Goal: Task Accomplishment & Management: Manage account settings

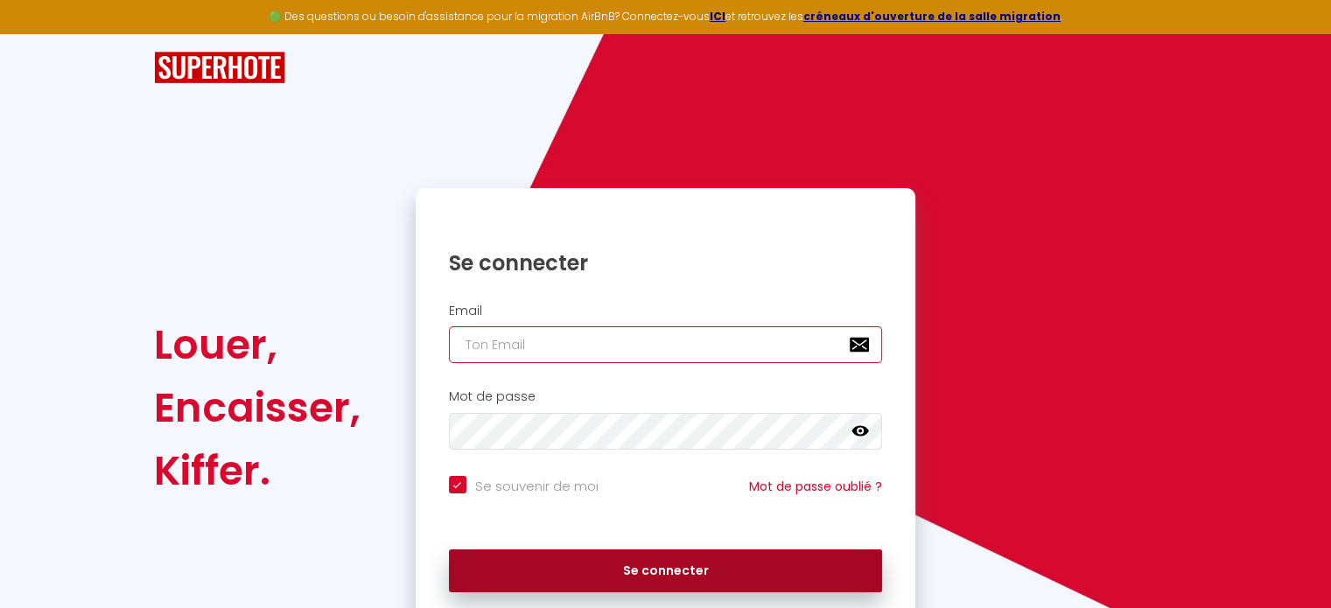
type input "[EMAIL_ADDRESS][DOMAIN_NAME]"
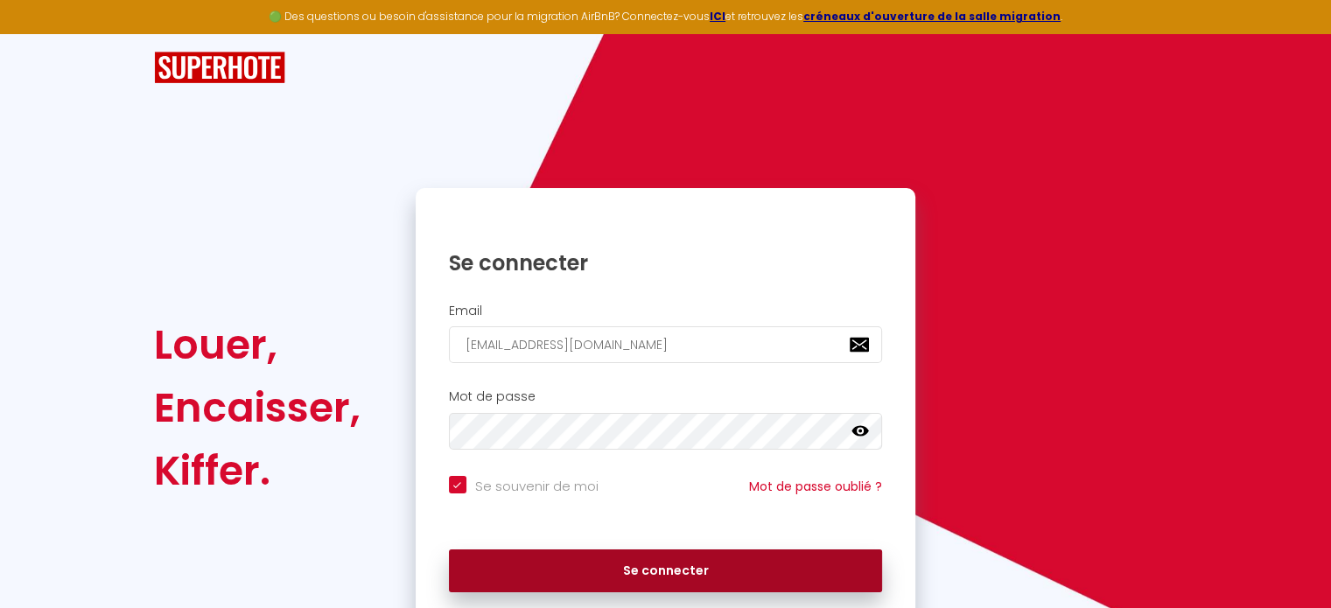
click at [742, 569] on button "Se connecter" at bounding box center [666, 571] width 434 height 44
checkbox input "true"
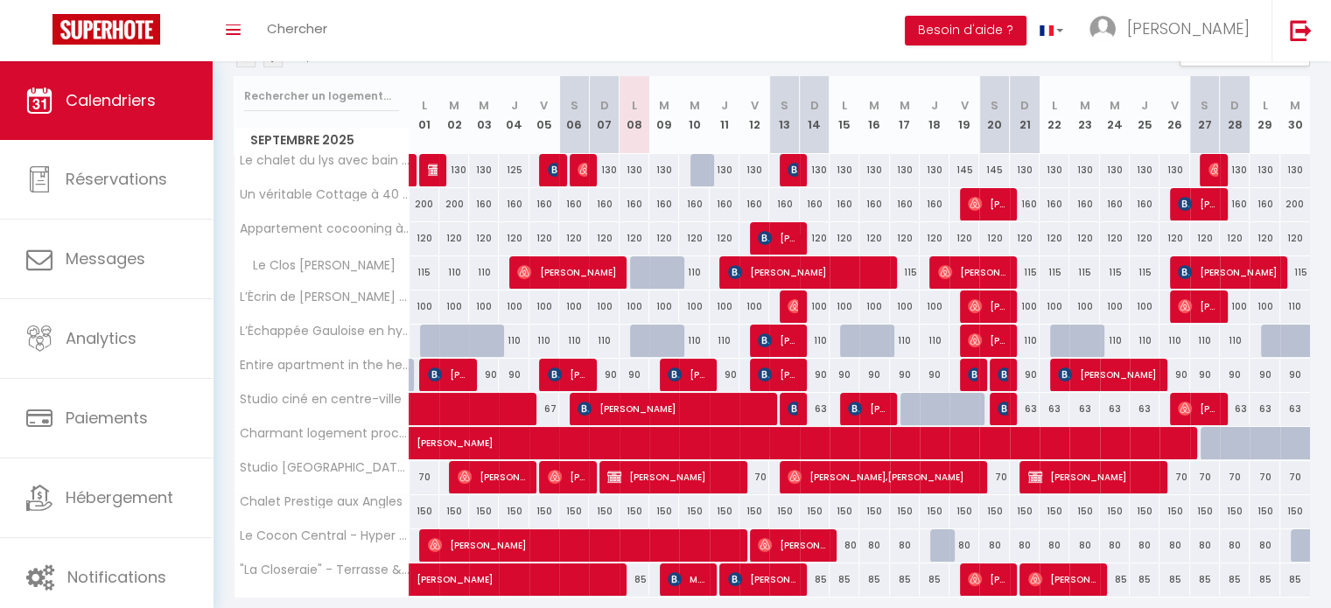
scroll to position [209, 0]
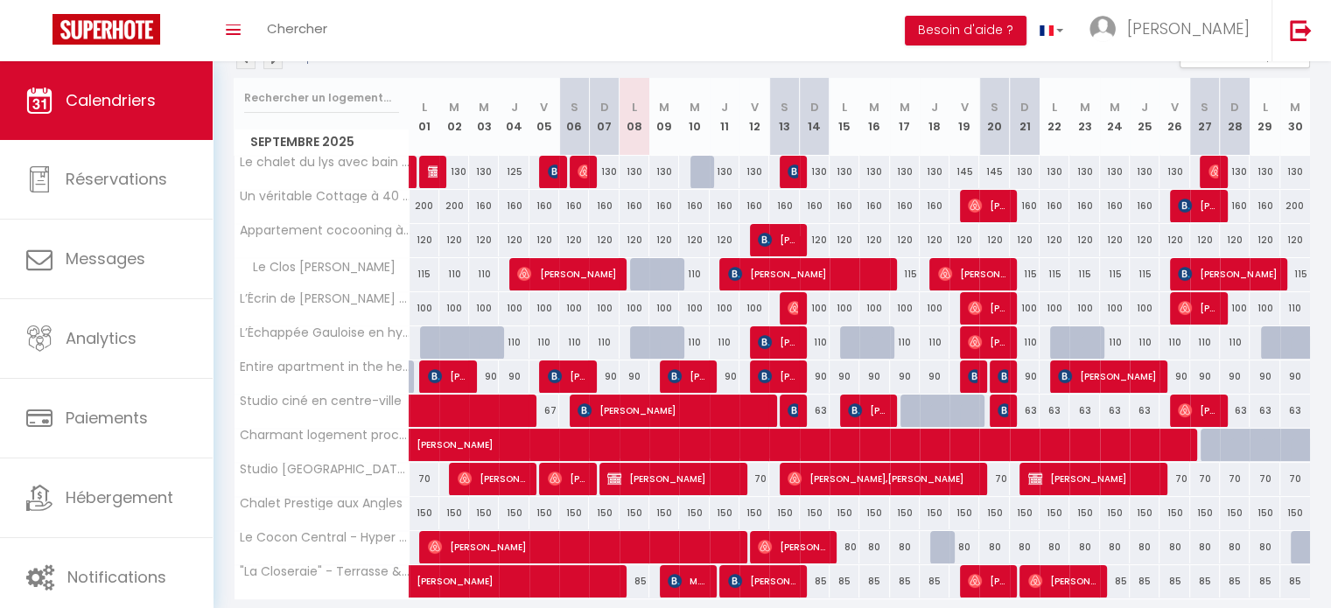
click at [899, 339] on div "110" at bounding box center [905, 342] width 30 height 32
type input "110"
select select "1"
type input "Mer 17 Septembre 2025"
type input "Jeu 18 Septembre 2025"
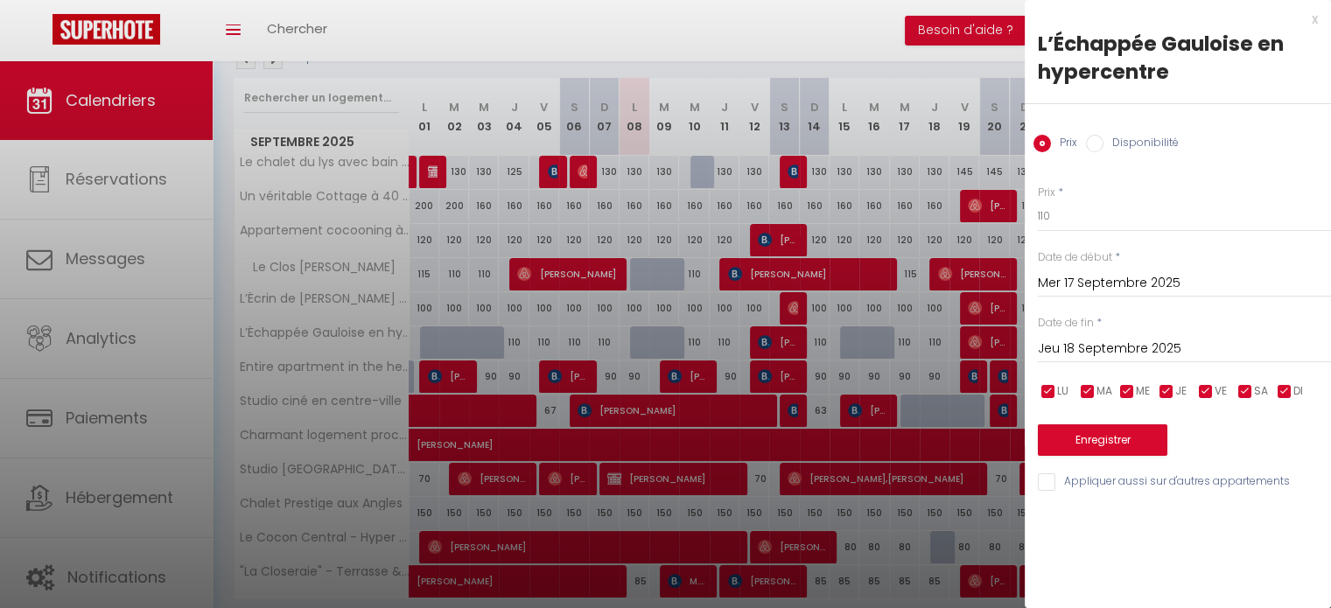
click at [1095, 143] on input "Disponibilité" at bounding box center [1094, 143] width 17 height 17
radio input "true"
radio input "false"
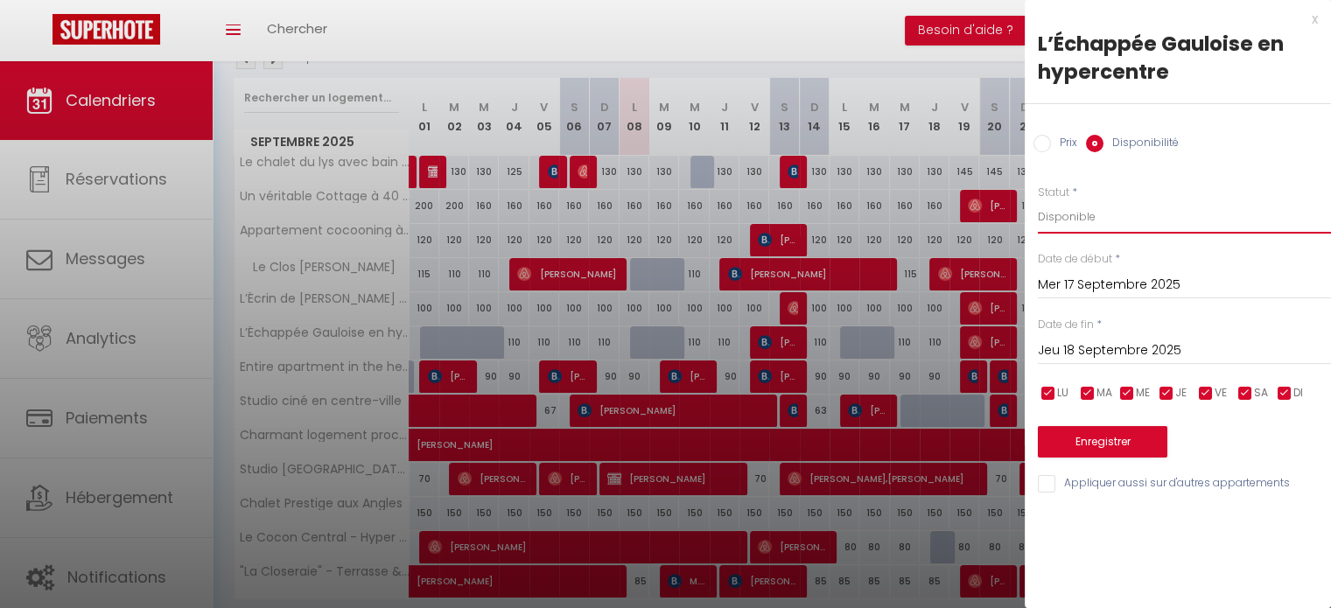
click at [1094, 210] on select "Disponible Indisponible" at bounding box center [1183, 216] width 293 height 33
select select "0"
click at [1037, 200] on select "Disponible Indisponible" at bounding box center [1183, 216] width 293 height 33
click at [1106, 444] on button "Enregistrer" at bounding box center [1101, 441] width 129 height 31
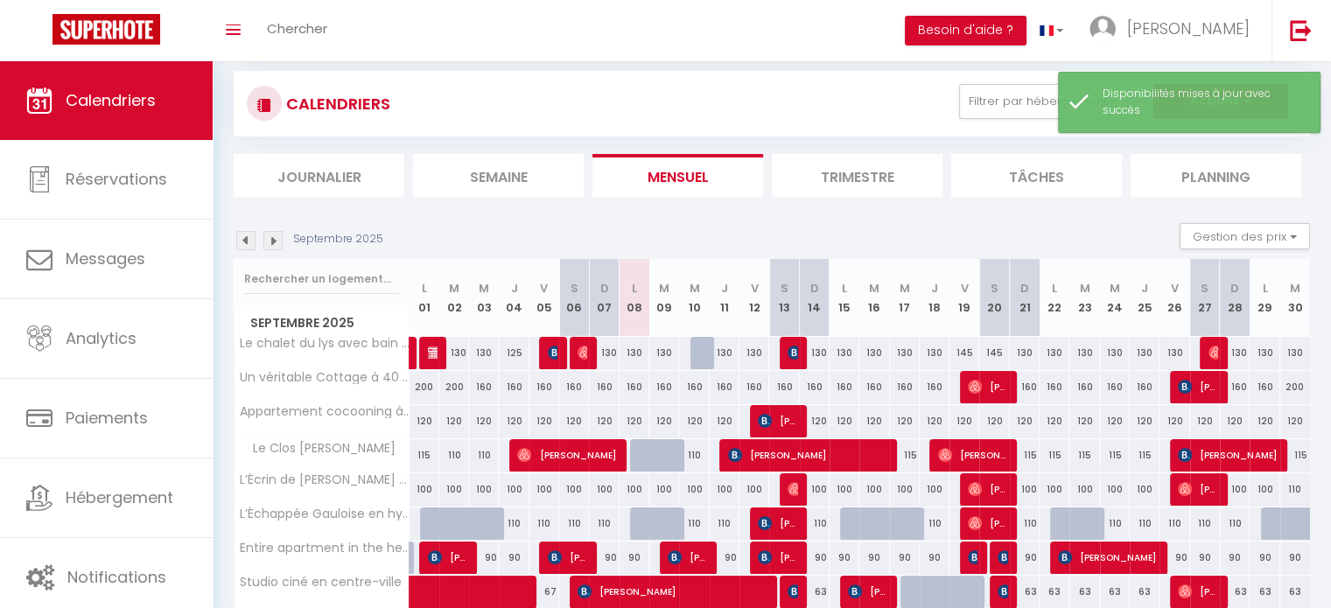
scroll to position [27, 0]
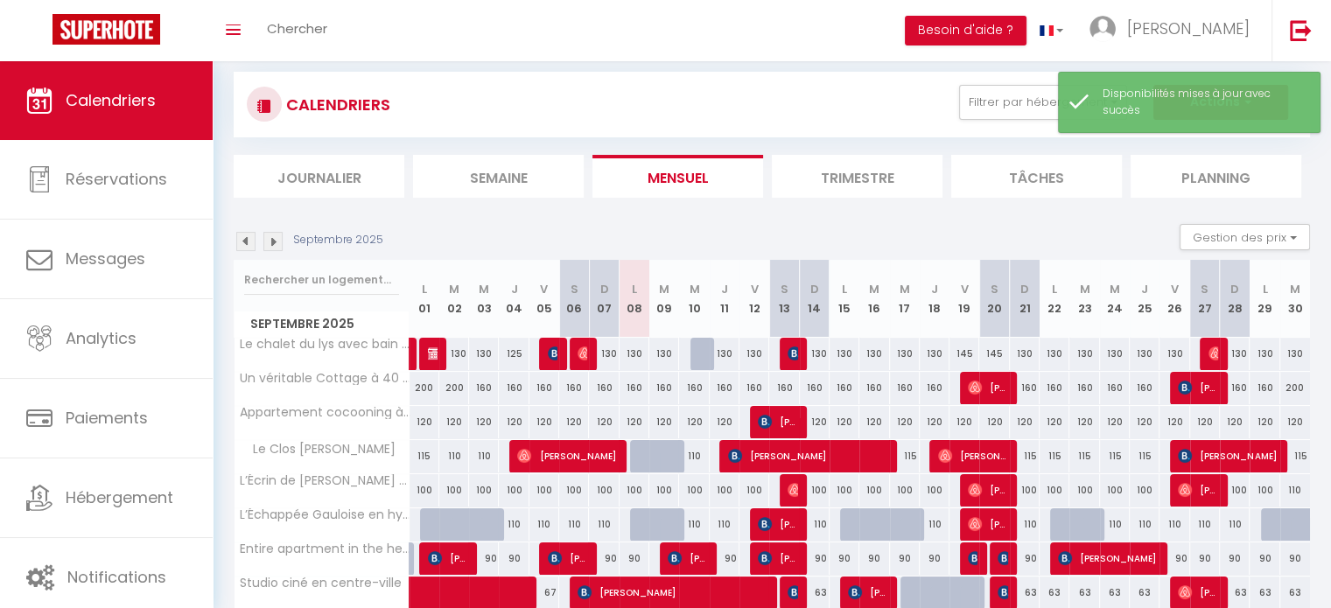
click at [274, 236] on img at bounding box center [272, 241] width 19 height 19
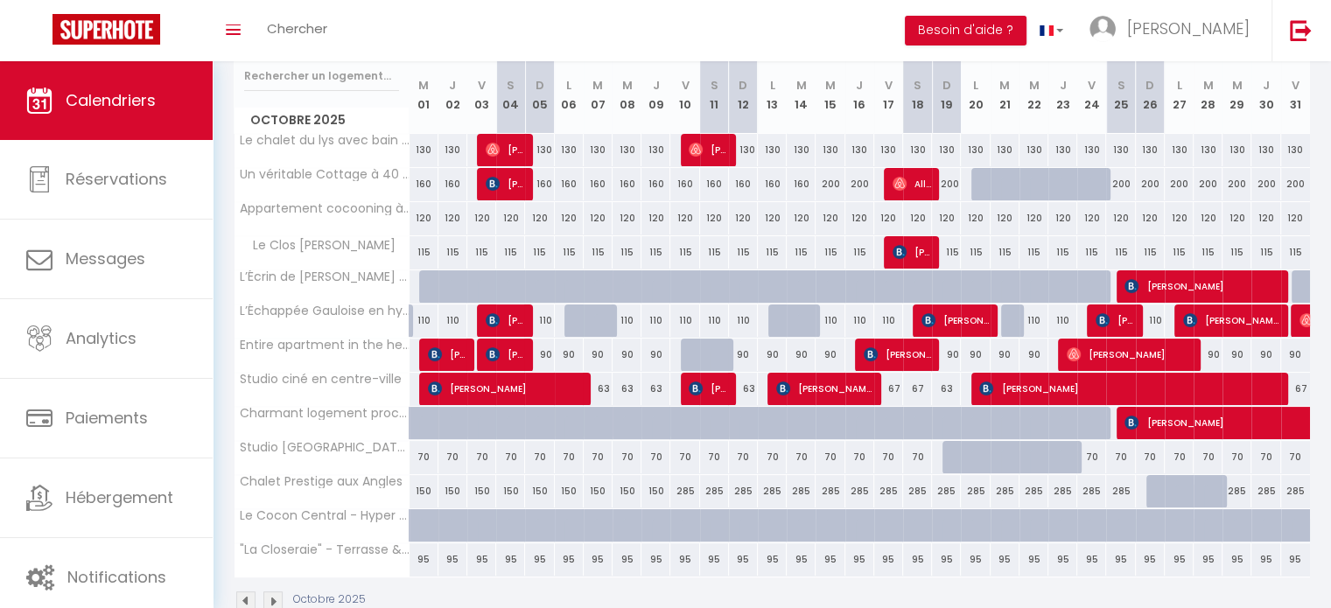
scroll to position [229, 0]
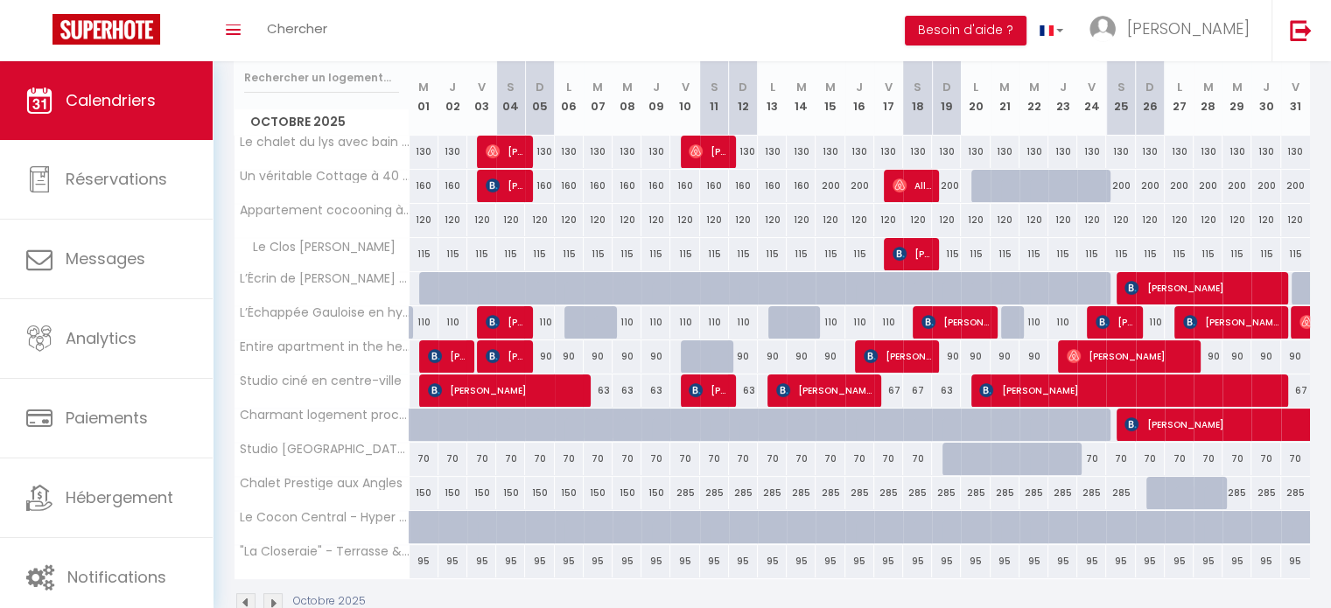
click at [829, 317] on div "110" at bounding box center [829, 322] width 29 height 32
select select "1"
type input "Mer 15 Octobre 2025"
type input "[DATE]"
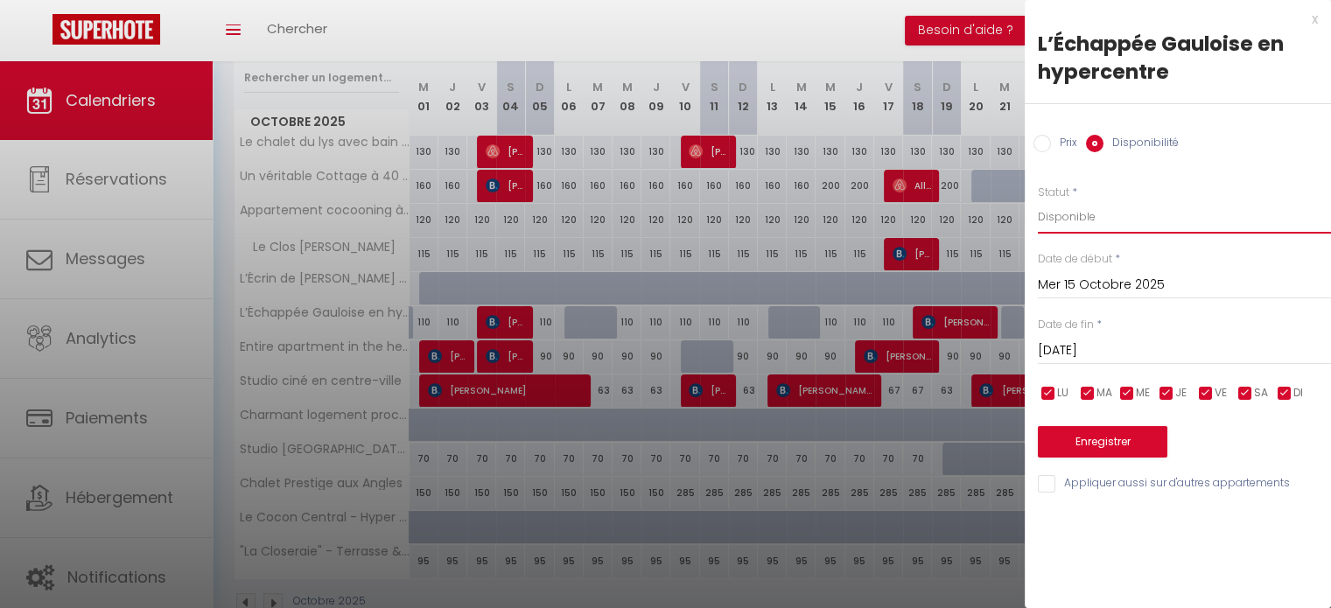
click at [1057, 220] on select "Disponible Indisponible" at bounding box center [1183, 216] width 293 height 33
select select "0"
click at [1037, 200] on select "Disponible Indisponible" at bounding box center [1183, 216] width 293 height 33
click at [1108, 447] on button "Enregistrer" at bounding box center [1101, 441] width 129 height 31
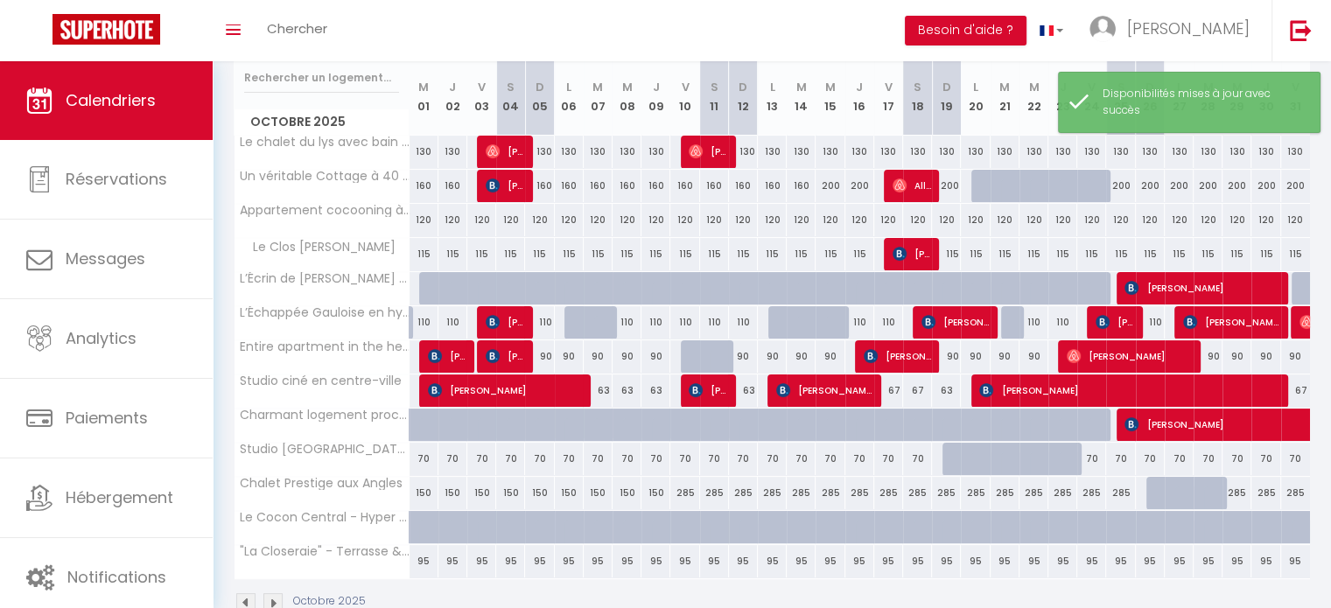
scroll to position [0, 0]
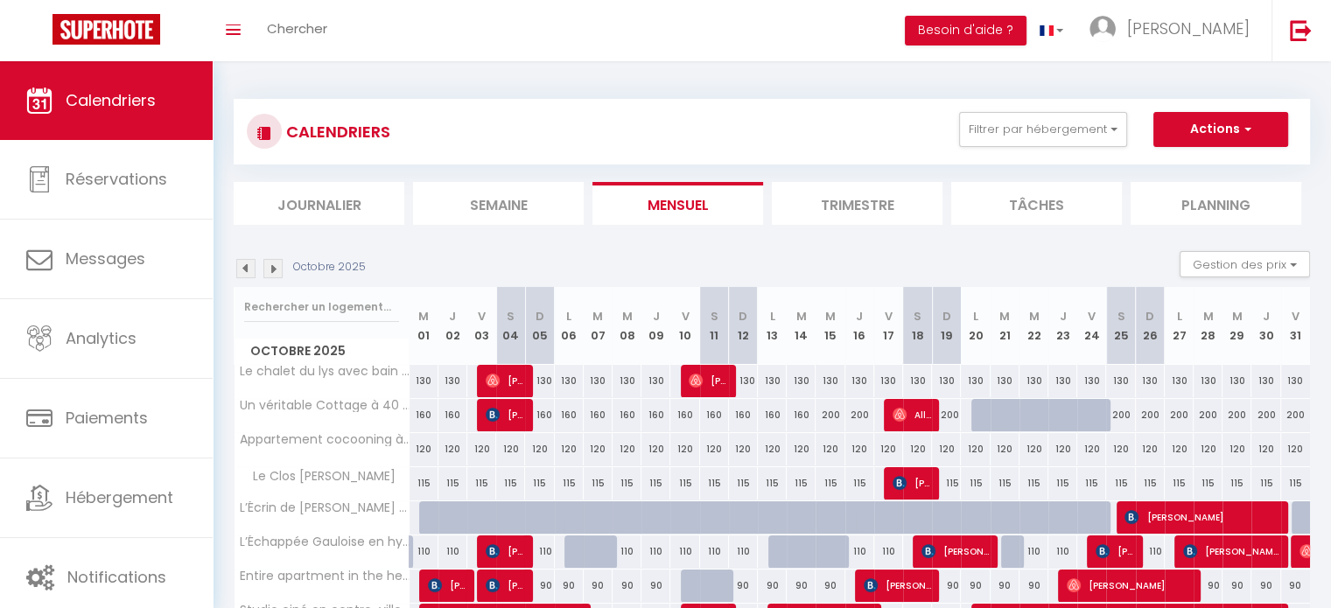
click at [276, 269] on img at bounding box center [272, 268] width 19 height 19
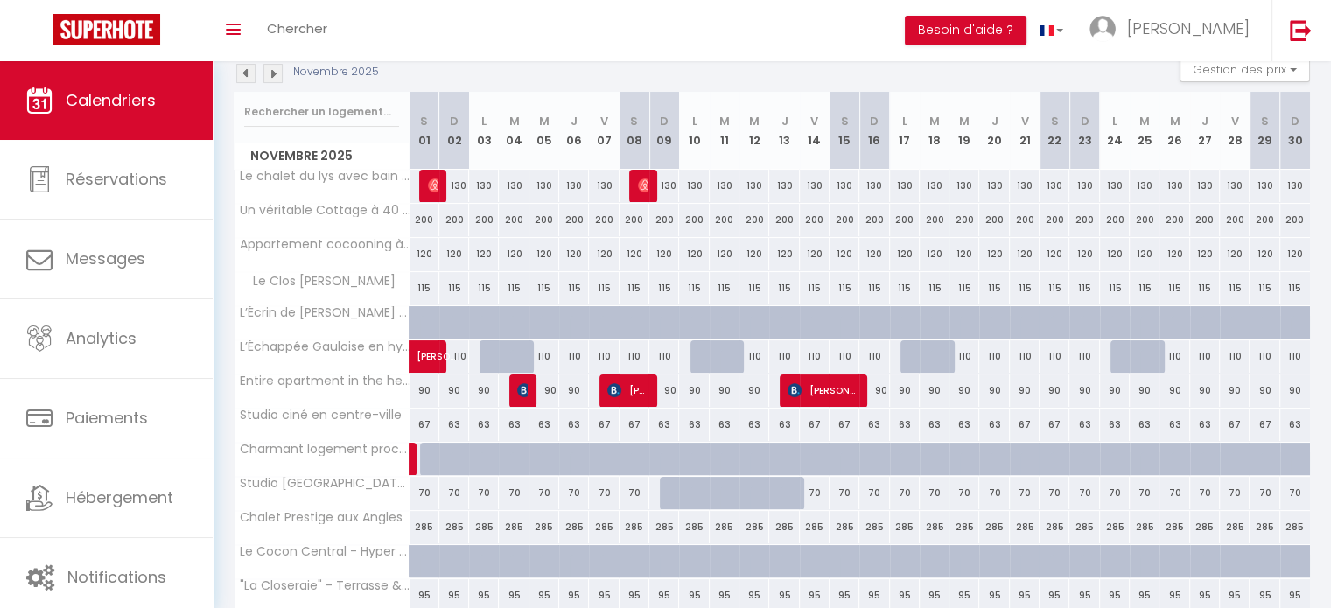
scroll to position [197, 0]
click at [751, 355] on div "110" at bounding box center [754, 355] width 30 height 32
select select "1"
type input "Mer 12 Novembre 2025"
type input "[DATE]"
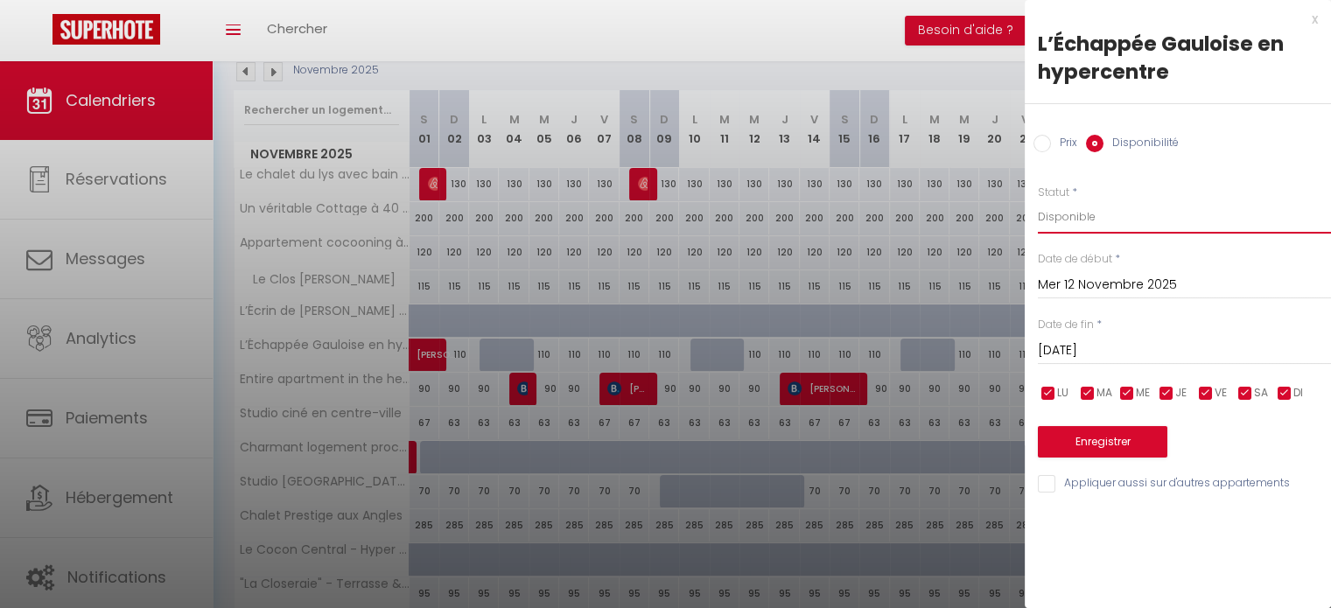
click at [1108, 224] on select "Disponible Indisponible" at bounding box center [1183, 216] width 293 height 33
select select "0"
click at [1037, 200] on select "Disponible Indisponible" at bounding box center [1183, 216] width 293 height 33
click at [1119, 435] on button "Enregistrer" at bounding box center [1101, 441] width 129 height 31
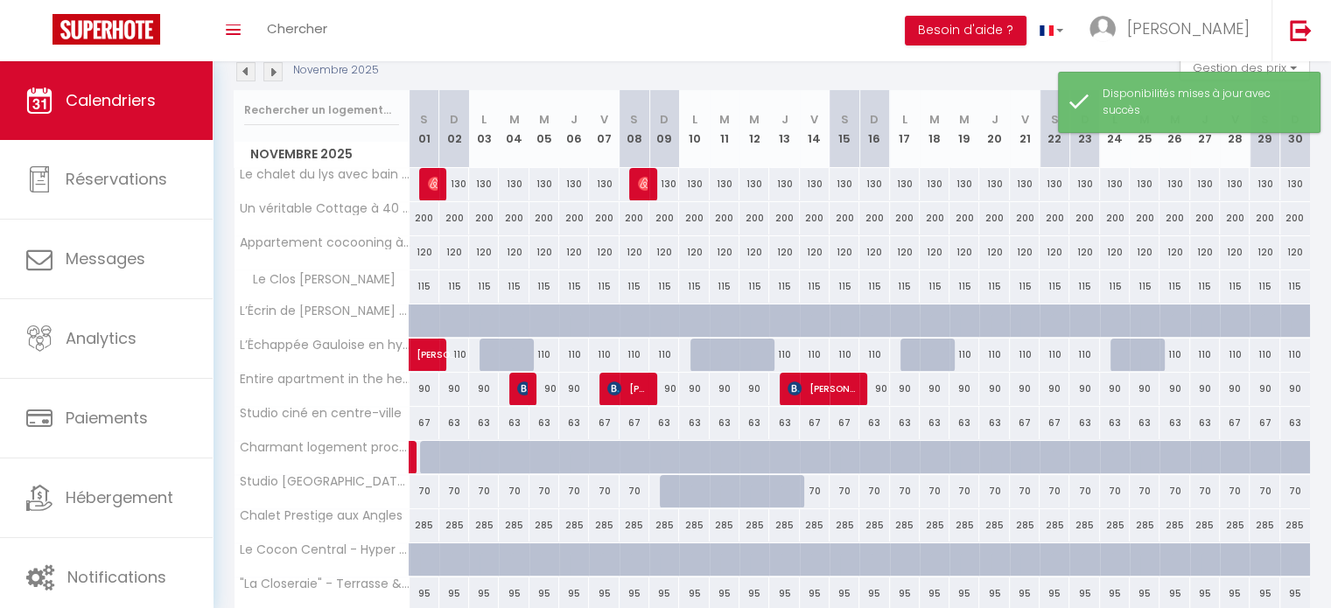
click at [278, 78] on img at bounding box center [272, 71] width 19 height 19
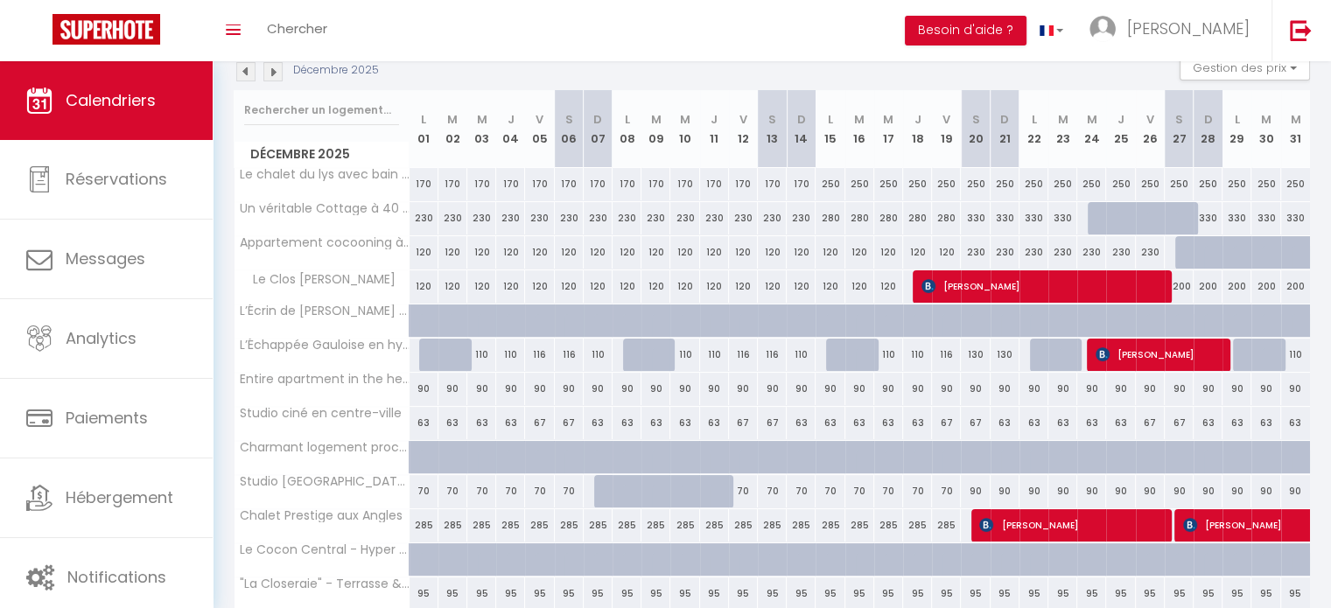
click at [687, 353] on div "110" at bounding box center [684, 355] width 29 height 32
select select "1"
type input "Mer 10 Décembre 2025"
type input "Jeu 11 Décembre 2025"
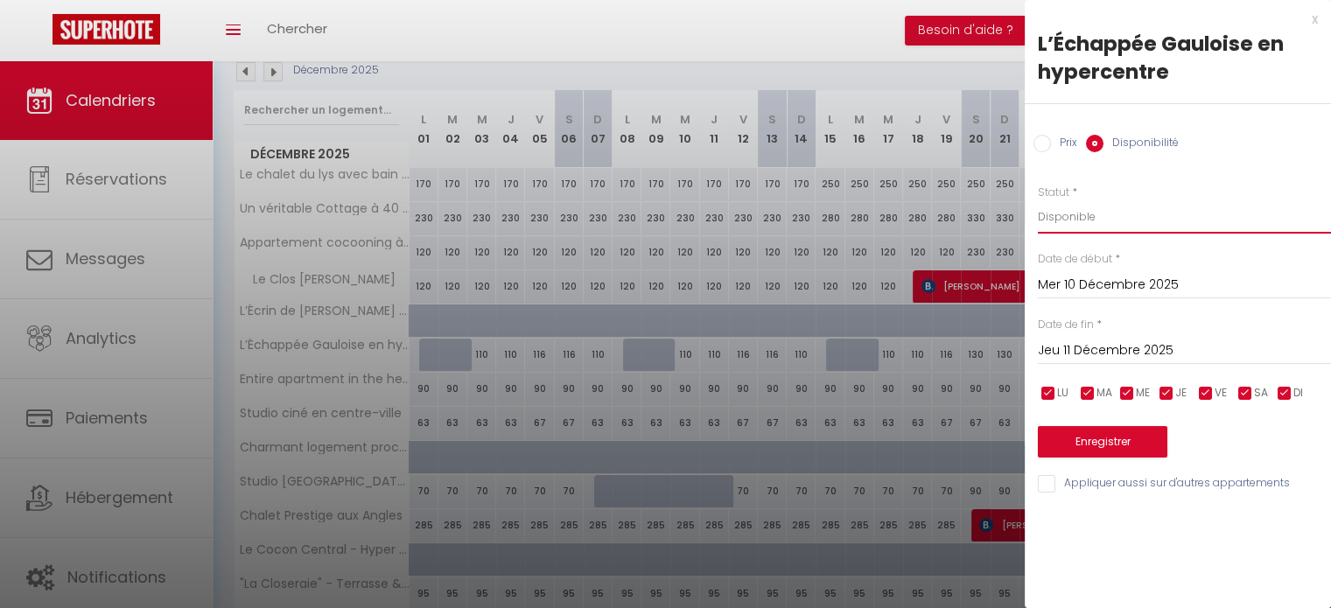
click at [1102, 222] on select "Disponible Indisponible" at bounding box center [1183, 216] width 293 height 33
select select "0"
click at [1037, 200] on select "Disponible Indisponible" at bounding box center [1183, 216] width 293 height 33
click at [1106, 440] on button "Enregistrer" at bounding box center [1101, 441] width 129 height 31
